Goal: Information Seeking & Learning: Find contact information

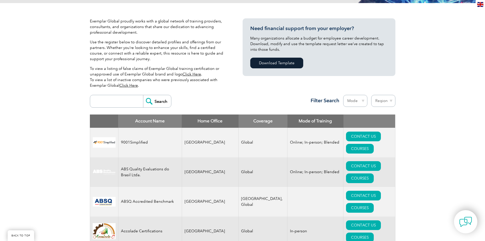
scroll to position [127, 0]
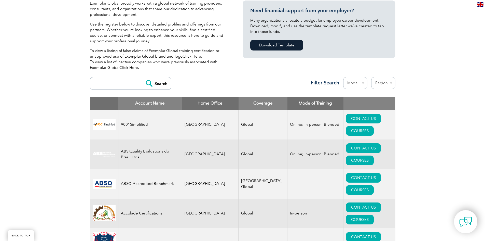
click at [119, 83] on input "search" at bounding box center [118, 83] width 50 height 12
type input "bsi"
click at [143, 77] on input "Search" at bounding box center [157, 83] width 28 height 12
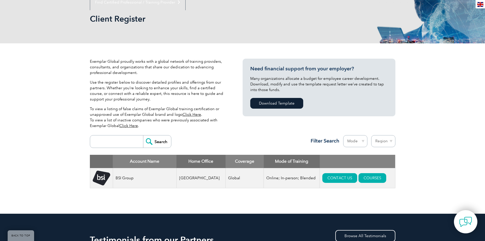
scroll to position [153, 0]
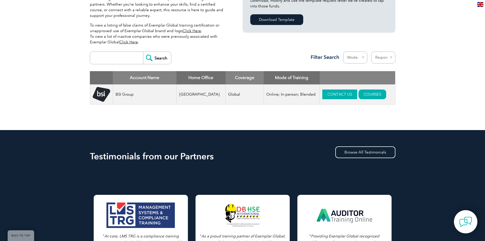
click at [325, 92] on link "CONTACT US" at bounding box center [339, 94] width 35 height 10
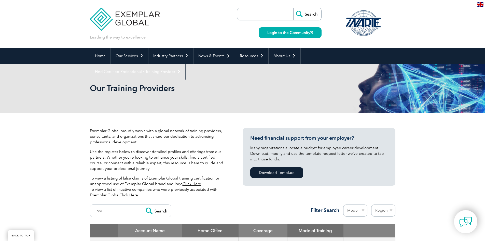
scroll to position [127, 0]
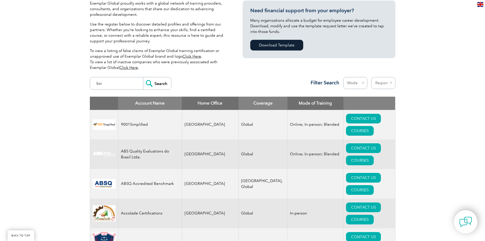
drag, startPoint x: 113, startPoint y: 88, endPoint x: 83, endPoint y: 78, distance: 31.4
type input "tuv"
click at [143, 77] on input "Search" at bounding box center [157, 83] width 28 height 12
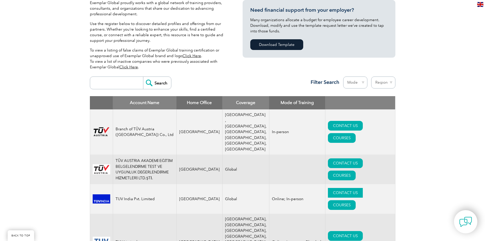
scroll to position [127, 0]
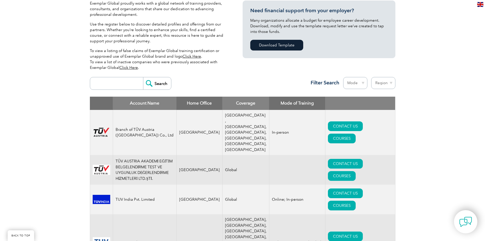
click at [361, 83] on select "Mode Online In-person Blended" at bounding box center [355, 83] width 24 height 12
select select "Online"
click at [343, 77] on select "Mode Online In-person Blended" at bounding box center [355, 83] width 24 height 12
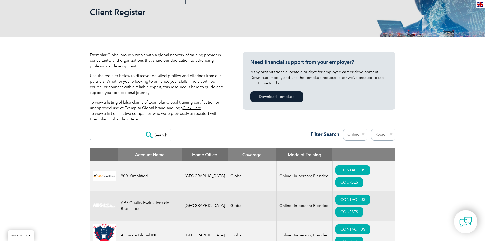
scroll to position [76, 0]
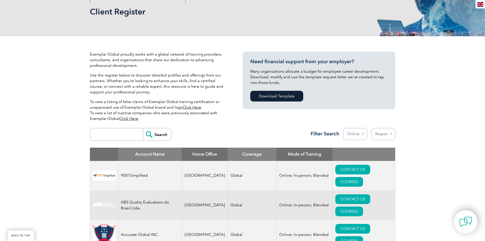
click at [389, 133] on select "Region Australia Bahrain Bangladesh Brazil Canada Colombia Dominican Republic E…" at bounding box center [383, 134] width 24 height 12
select select "[GEOGRAPHIC_DATA]"
click at [371, 128] on select "Region [GEOGRAPHIC_DATA] [GEOGRAPHIC_DATA] [GEOGRAPHIC_DATA] [GEOGRAPHIC_DATA] …" at bounding box center [383, 134] width 24 height 12
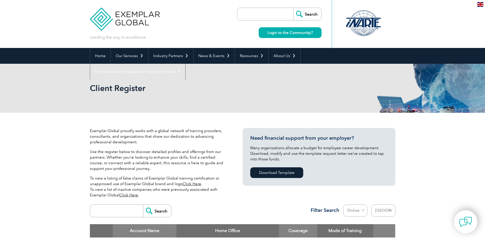
select select "[GEOGRAPHIC_DATA]"
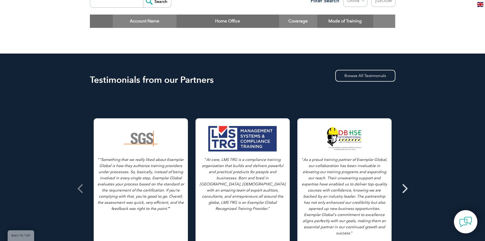
scroll to position [280, 0]
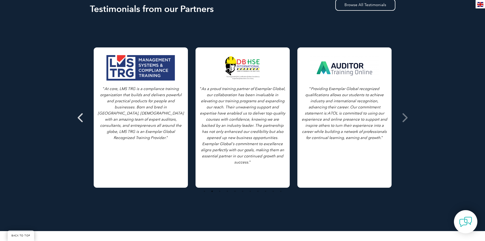
click at [79, 117] on icon at bounding box center [81, 117] width 6 height 0
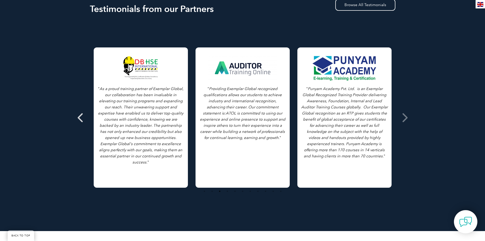
click at [79, 117] on icon at bounding box center [81, 117] width 6 height 0
click at [407, 117] on icon at bounding box center [404, 117] width 6 height 0
click at [80, 117] on icon at bounding box center [81, 117] width 6 height 0
click at [81, 117] on icon at bounding box center [81, 117] width 6 height 0
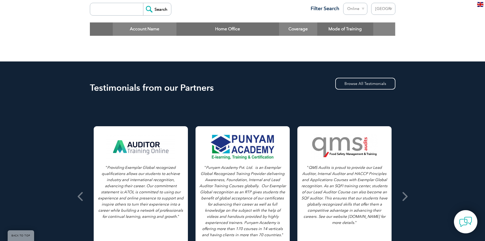
scroll to position [204, 0]
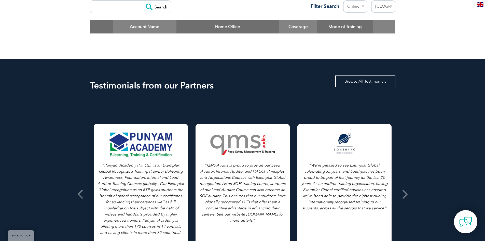
click at [359, 82] on link "Browse All Testimonials" at bounding box center [365, 81] width 60 height 12
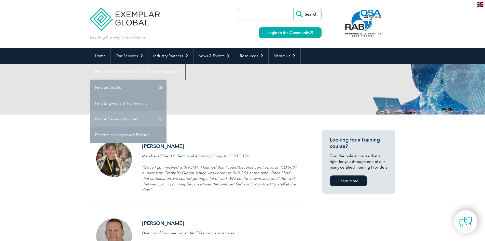
click at [166, 111] on link "Find A Training Provider" at bounding box center [128, 119] width 76 height 16
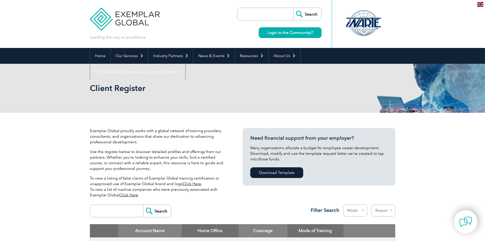
scroll to position [153, 0]
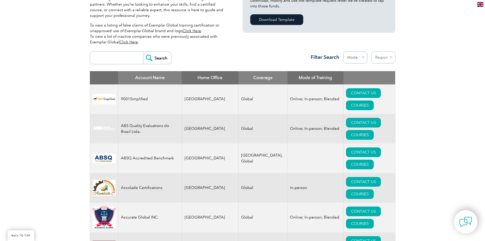
click at [354, 60] on select "Mode Online In-person Blended" at bounding box center [355, 57] width 24 height 12
select select "Online"
click at [343, 51] on select "Mode Online In-person Blended" at bounding box center [355, 57] width 24 height 12
click at [384, 58] on select "Region [GEOGRAPHIC_DATA] [GEOGRAPHIC_DATA] [GEOGRAPHIC_DATA] [GEOGRAPHIC_DATA] …" at bounding box center [383, 57] width 24 height 12
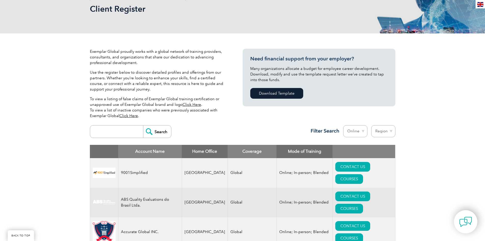
scroll to position [127, 0]
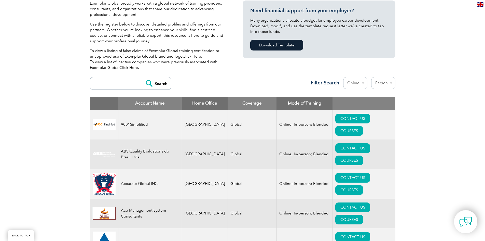
click at [384, 83] on select "Region Australia Bahrain Bangladesh Brazil Canada Colombia Dominican Republic E…" at bounding box center [383, 83] width 24 height 12
select select "[GEOGRAPHIC_DATA]"
click at [371, 77] on select "Region Australia Bahrain Bangladesh Brazil Canada Colombia Dominican Republic E…" at bounding box center [383, 83] width 24 height 12
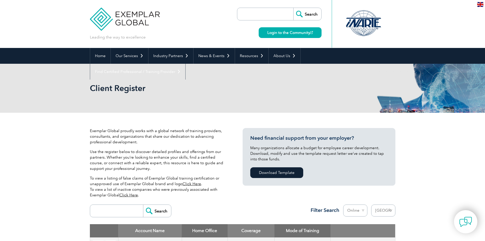
select select "[GEOGRAPHIC_DATA]"
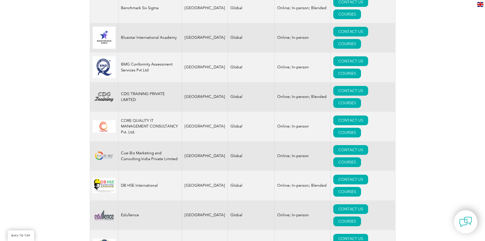
scroll to position [331, 0]
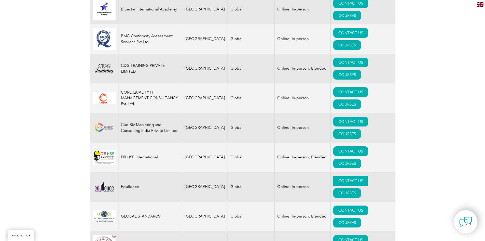
click at [333, 176] on link "CONTACT US" at bounding box center [350, 181] width 35 height 10
